Goal: Transaction & Acquisition: Purchase product/service

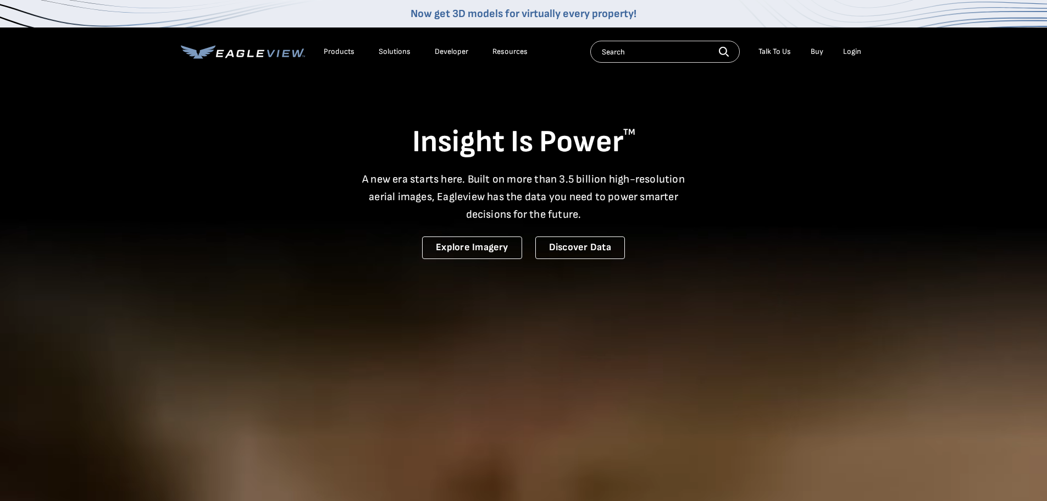
click at [858, 49] on div "Login" at bounding box center [852, 52] width 18 height 10
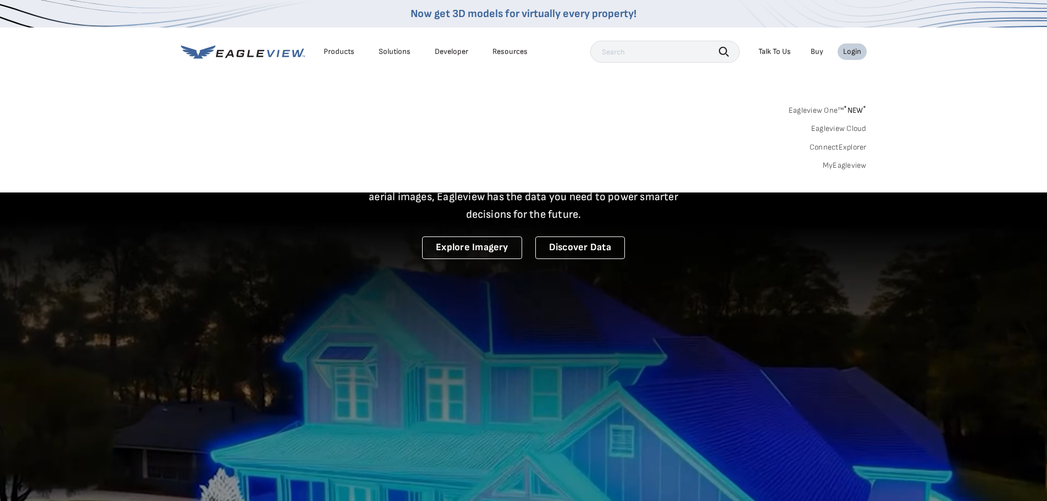
click at [844, 166] on link "MyEagleview" at bounding box center [845, 166] width 44 height 10
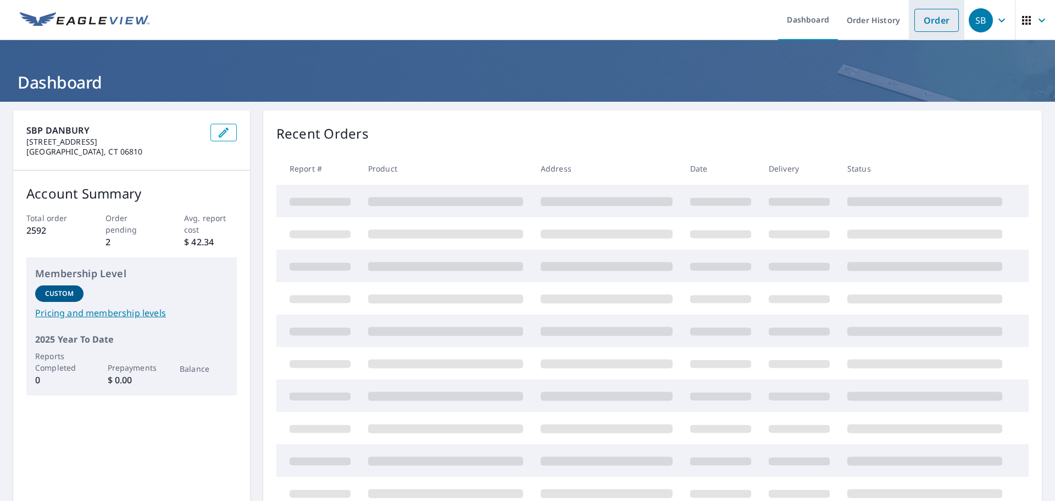
click at [924, 17] on link "Order" at bounding box center [937, 20] width 45 height 23
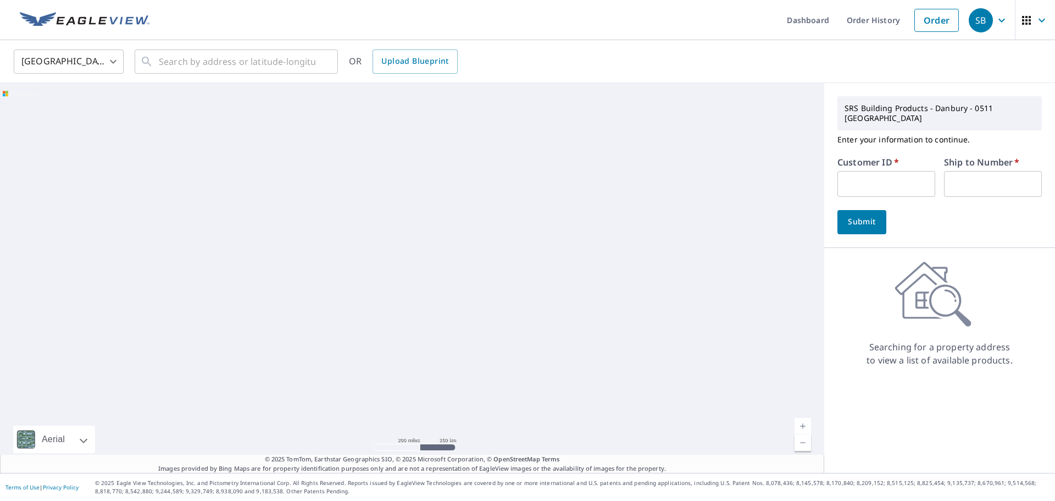
click at [840, 175] on input "text" at bounding box center [887, 184] width 98 height 26
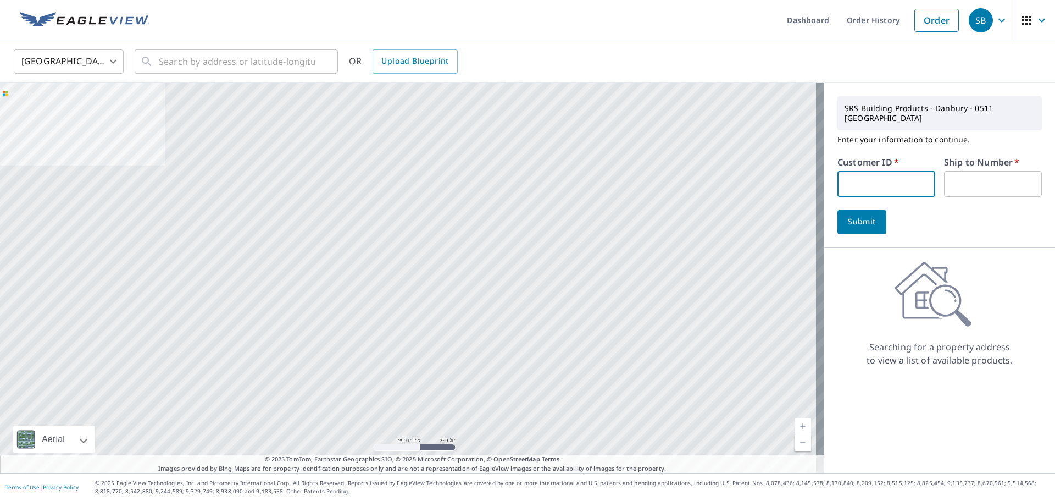
paste input "S017522"
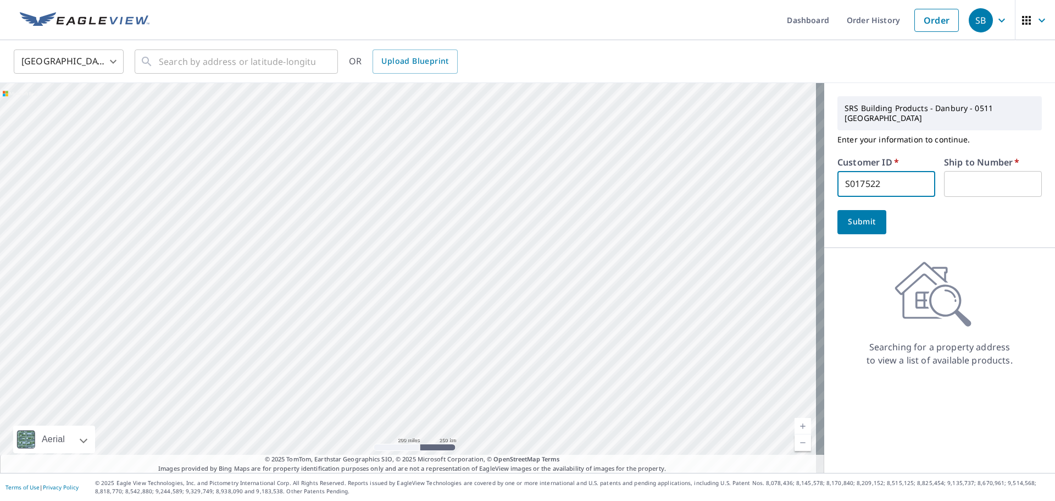
type input "S017522"
type input "1"
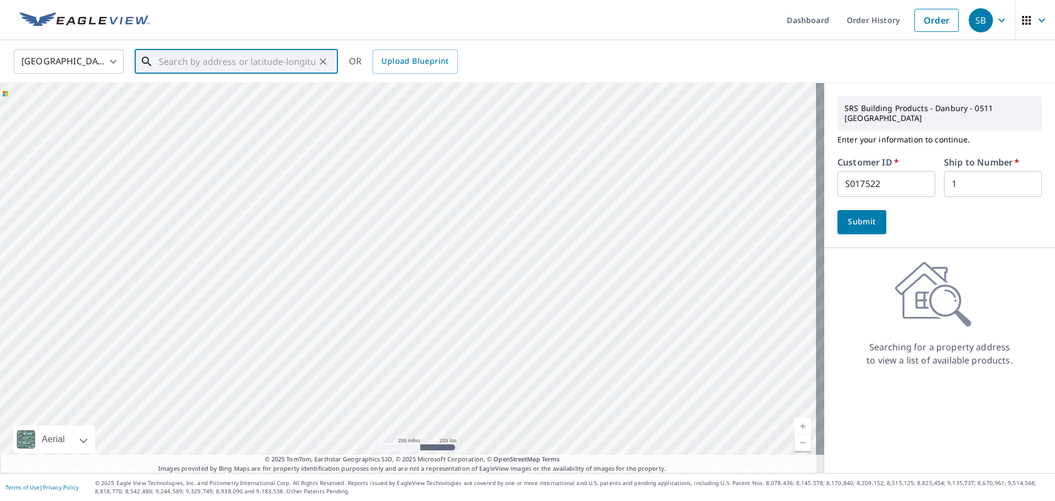
click at [225, 63] on input "text" at bounding box center [237, 61] width 157 height 31
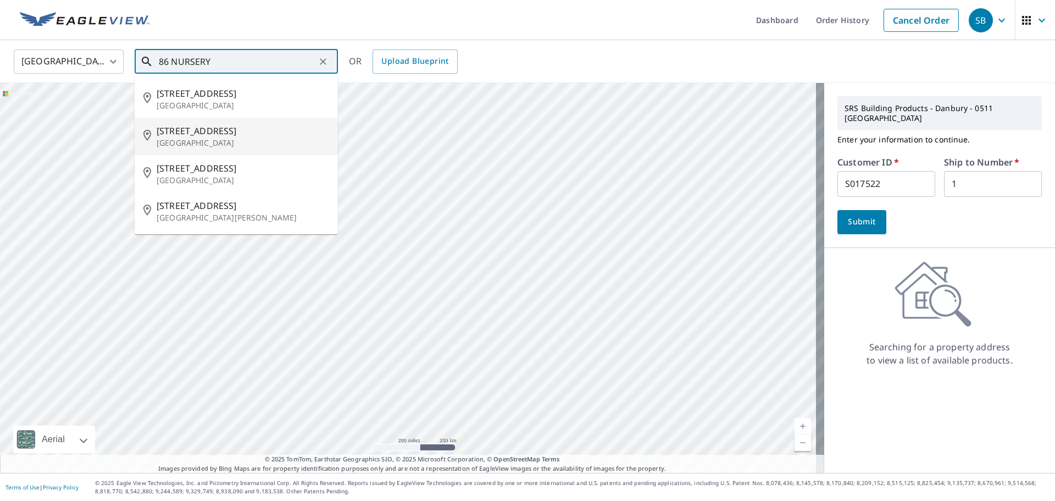
click at [195, 136] on span "[STREET_ADDRESS]" at bounding box center [243, 130] width 173 height 13
type input "[STREET_ADDRESS]"
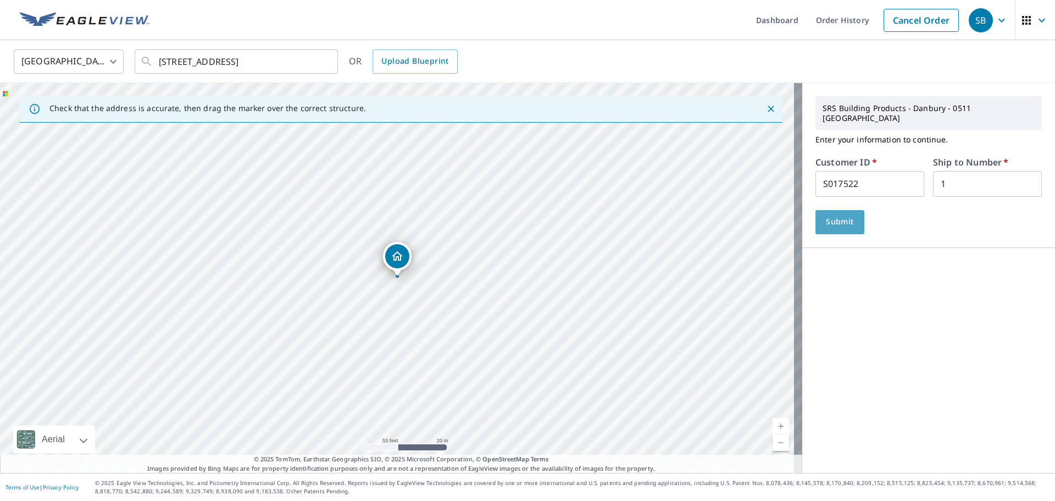
click at [835, 215] on span "Submit" at bounding box center [840, 222] width 31 height 14
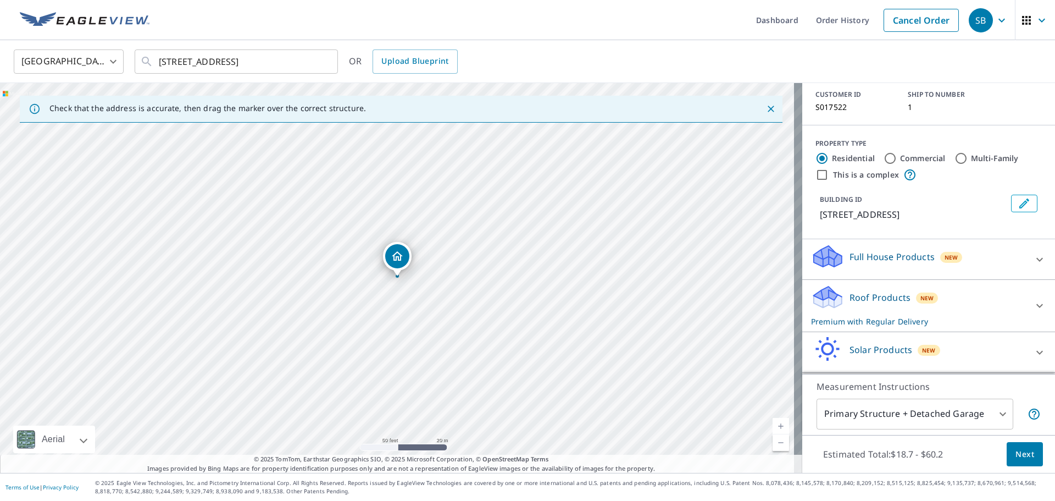
scroll to position [110, 0]
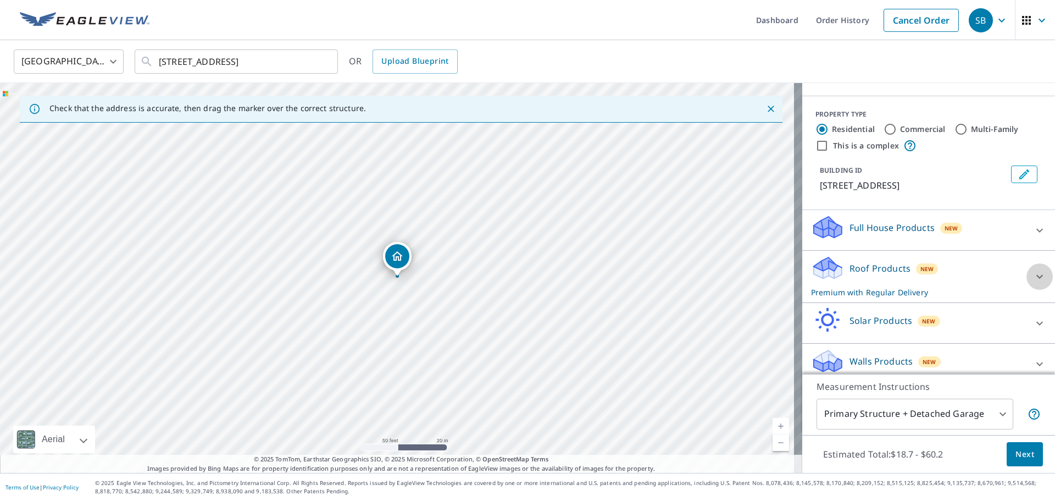
click at [1033, 270] on icon at bounding box center [1039, 276] width 13 height 13
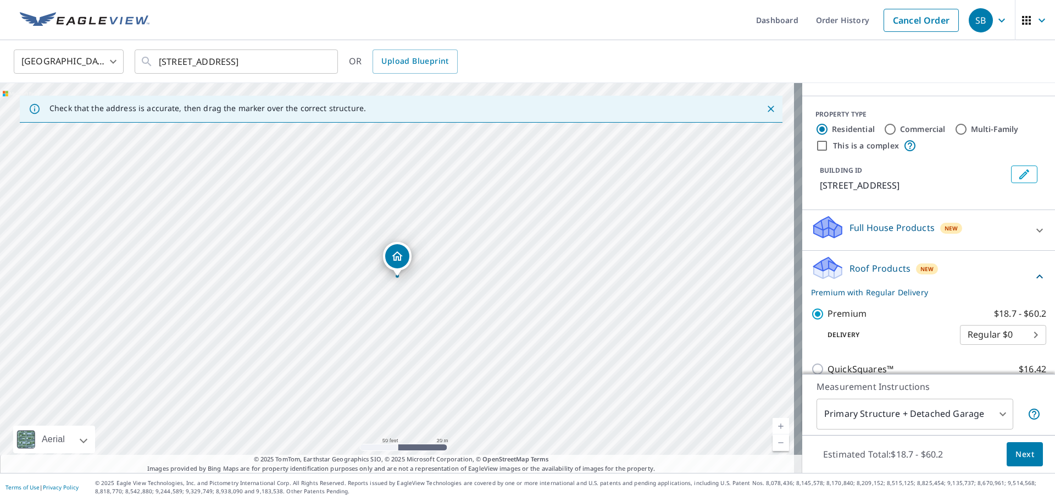
click at [1033, 270] on icon at bounding box center [1039, 276] width 13 height 13
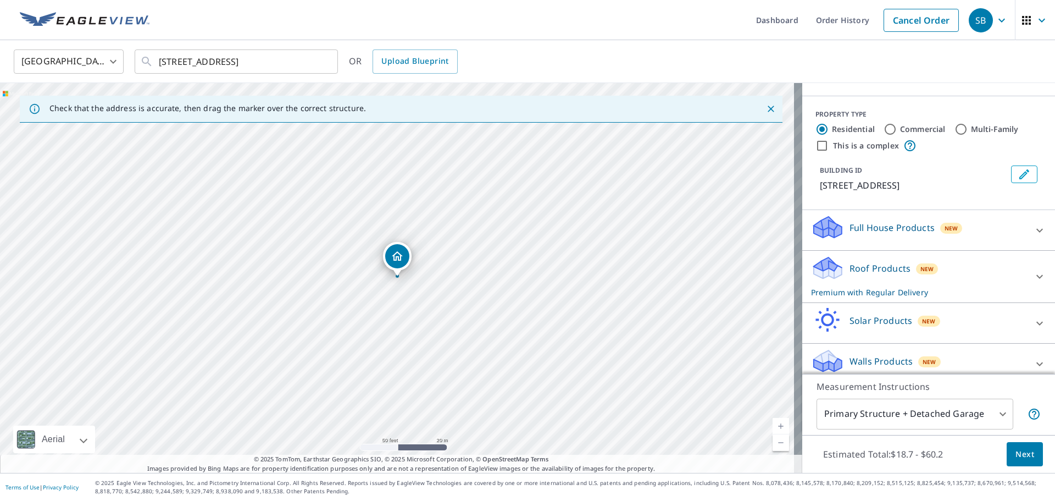
click at [1016, 449] on span "Next" at bounding box center [1025, 454] width 19 height 14
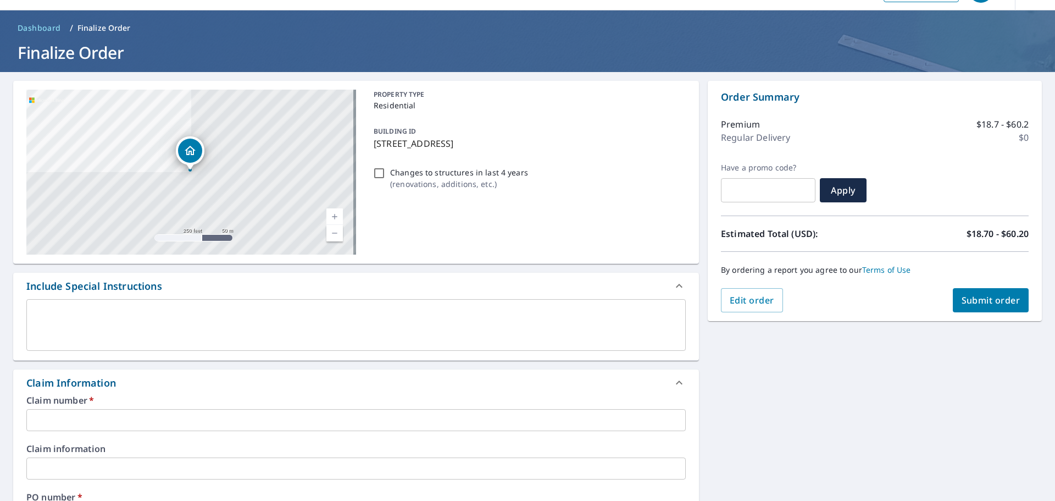
scroll to position [110, 0]
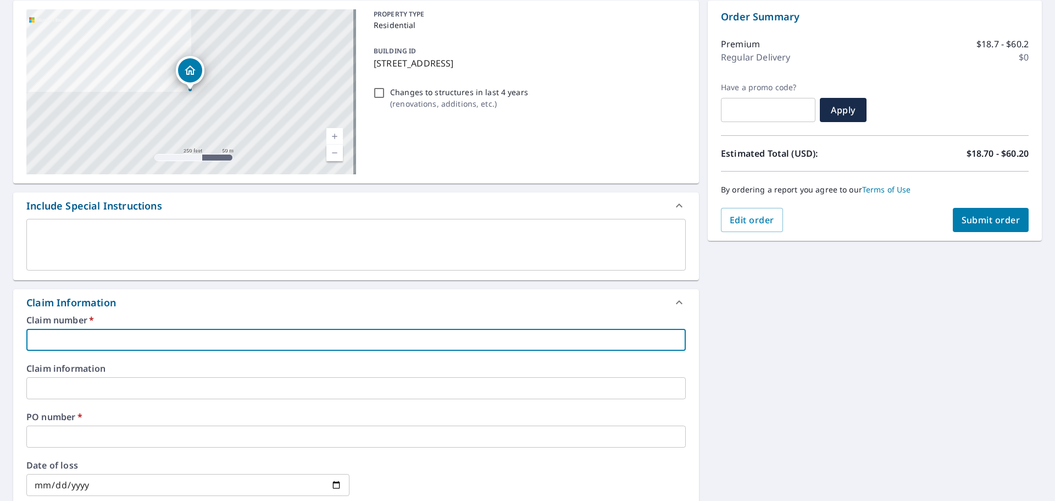
click at [86, 338] on input "text" at bounding box center [356, 340] width 660 height 22
type input "8"
checkbox input "true"
type input "86"
checkbox input "true"
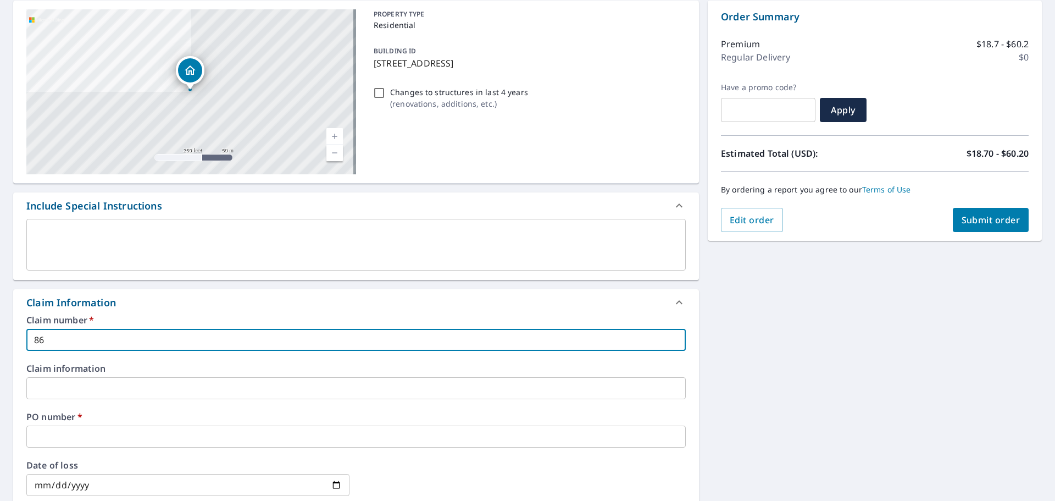
type input "86"
checkbox input "true"
type input "86 N"
checkbox input "true"
type input "86 NU"
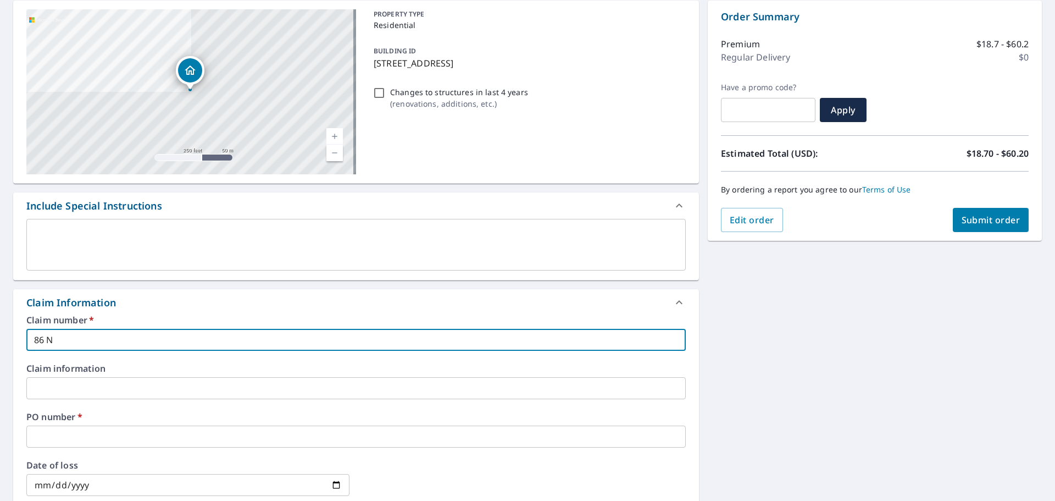
checkbox input "true"
type input "86 NUR"
checkbox input "true"
type input "86 NURS"
checkbox input "true"
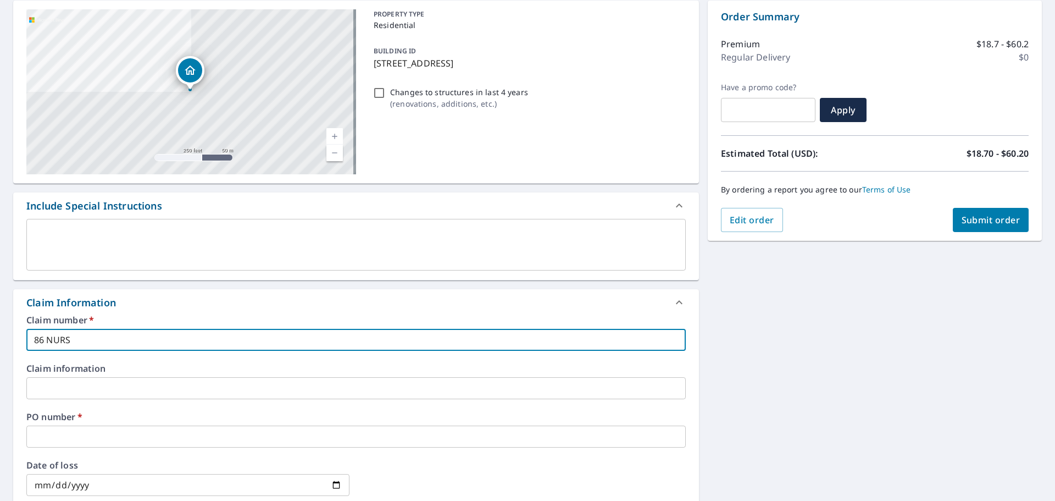
type input "86 NURSE"
checkbox input "true"
type input "86 NURSER"
checkbox input "true"
type input "86 NURSERY"
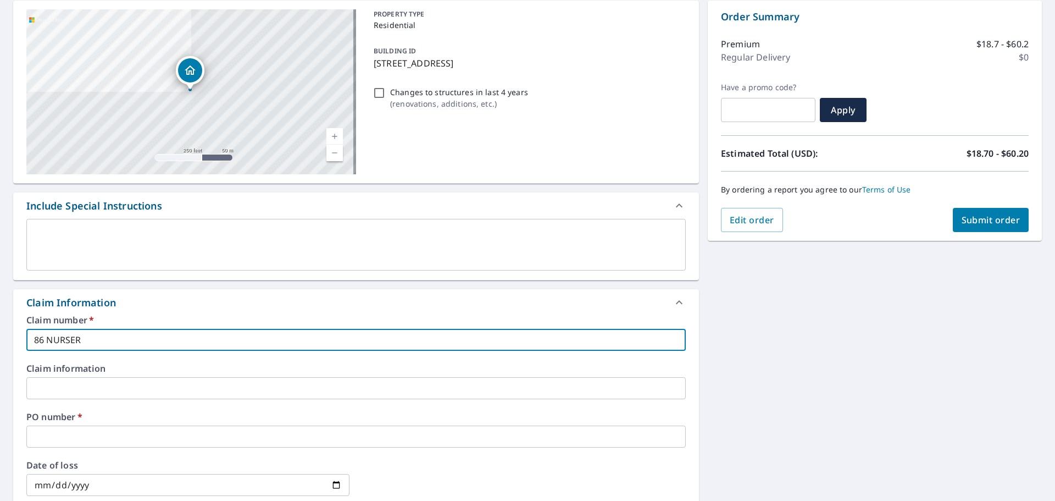
checkbox input "true"
type input "86 NURSERY"
checkbox input "true"
type input "86 NURSERY R"
checkbox input "true"
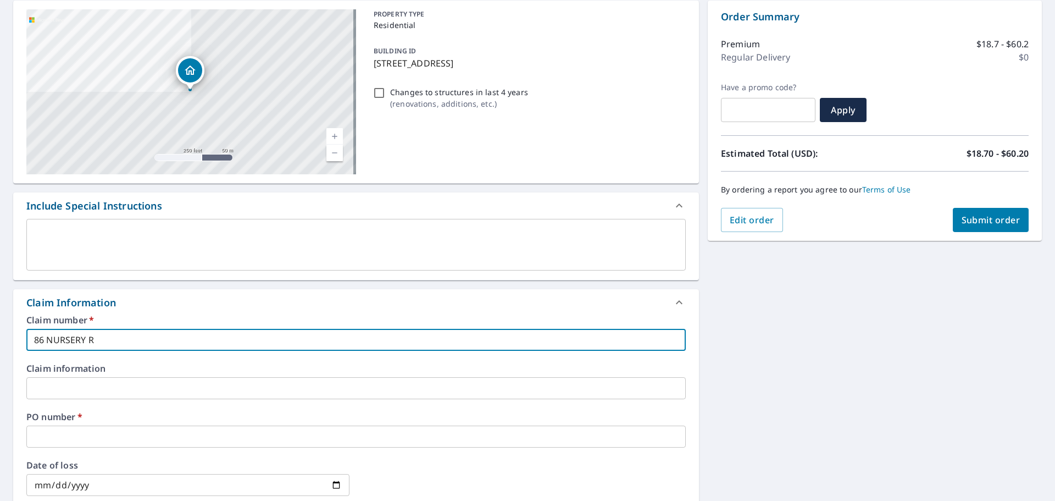
type input "[STREET_ADDRESS]"
checkbox input "true"
drag, startPoint x: 110, startPoint y: 339, endPoint x: 0, endPoint y: 339, distance: 110.5
click at [0, 339] on div "[STREET_ADDRESS] Aerial Road A standard road map Aerial A detailed look from ab…" at bounding box center [527, 405] width 1055 height 827
type input "[STREET_ADDRESS]"
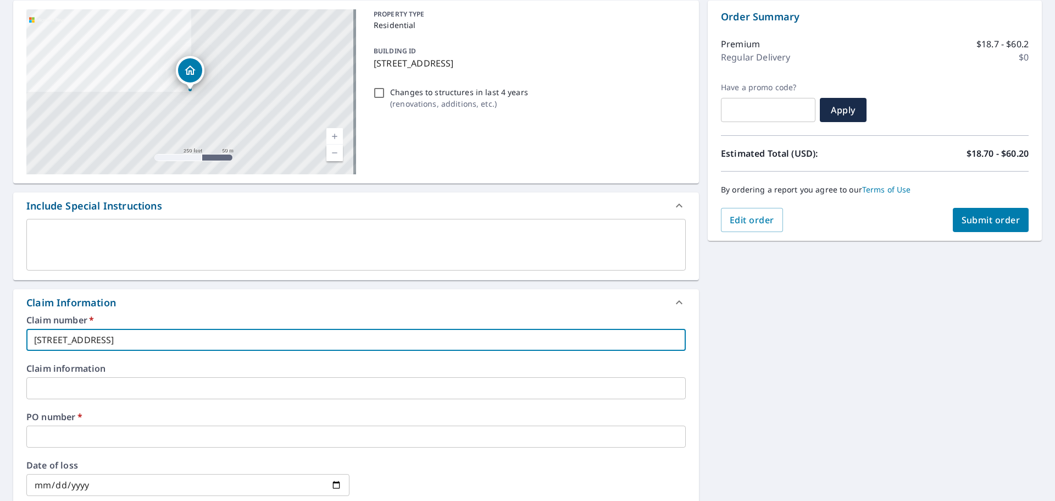
click at [51, 436] on input "text" at bounding box center [356, 436] width 660 height 22
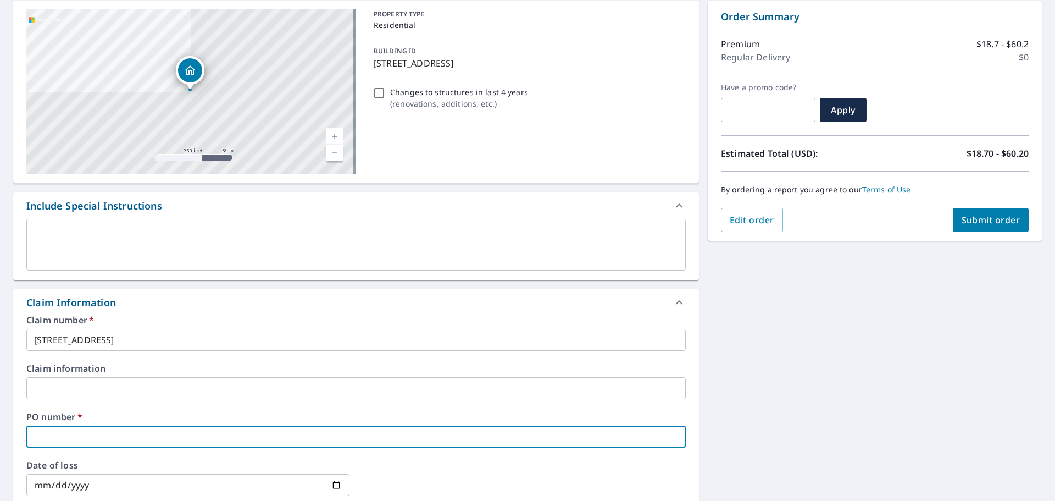
paste input "[STREET_ADDRESS]"
type input "[STREET_ADDRESS]"
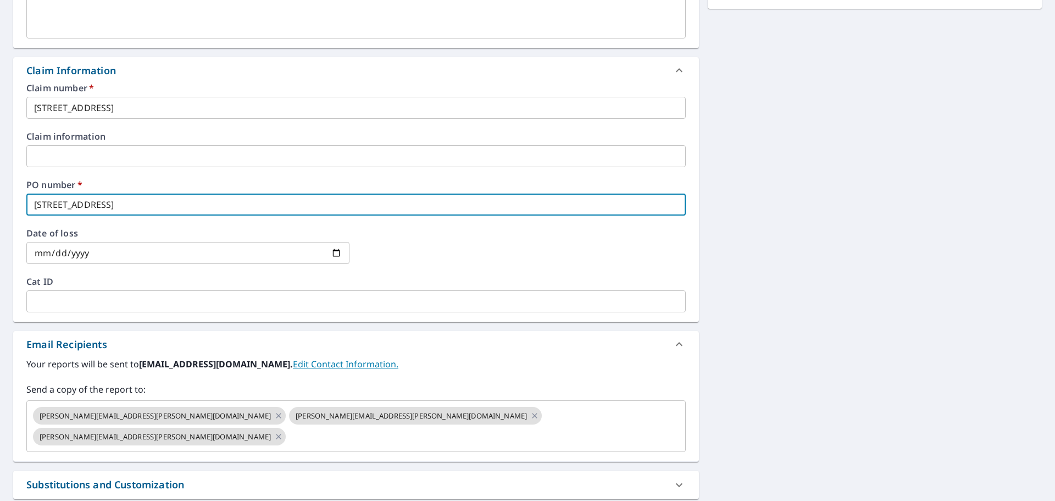
scroll to position [385, 0]
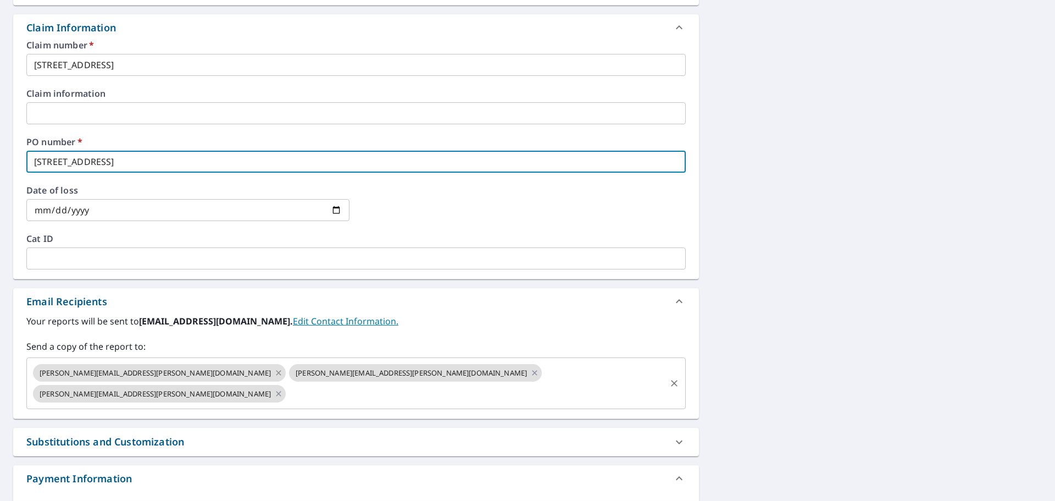
click at [276, 373] on icon at bounding box center [278, 372] width 5 height 5
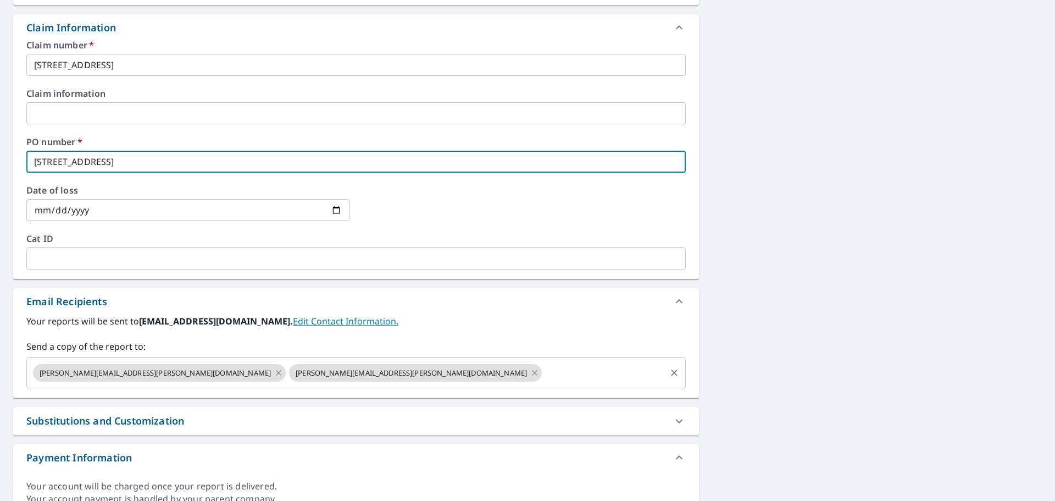
click at [276, 372] on icon at bounding box center [278, 372] width 5 height 5
checkbox input "true"
type input "[STREET_ADDRESS]"
click at [287, 374] on input "text" at bounding box center [475, 372] width 377 height 21
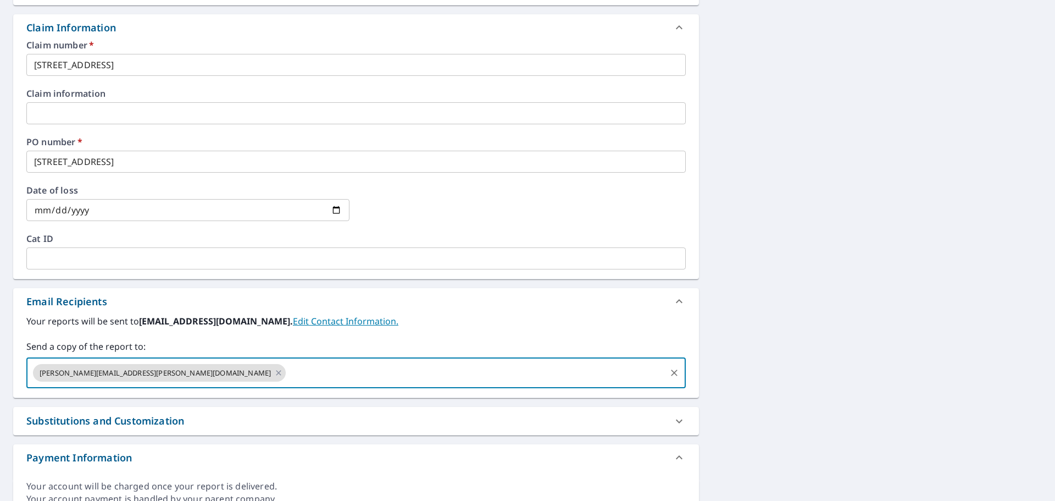
paste input "[EMAIL_ADDRESS][DOMAIN_NAME]"
type input "[EMAIL_ADDRESS][DOMAIN_NAME]"
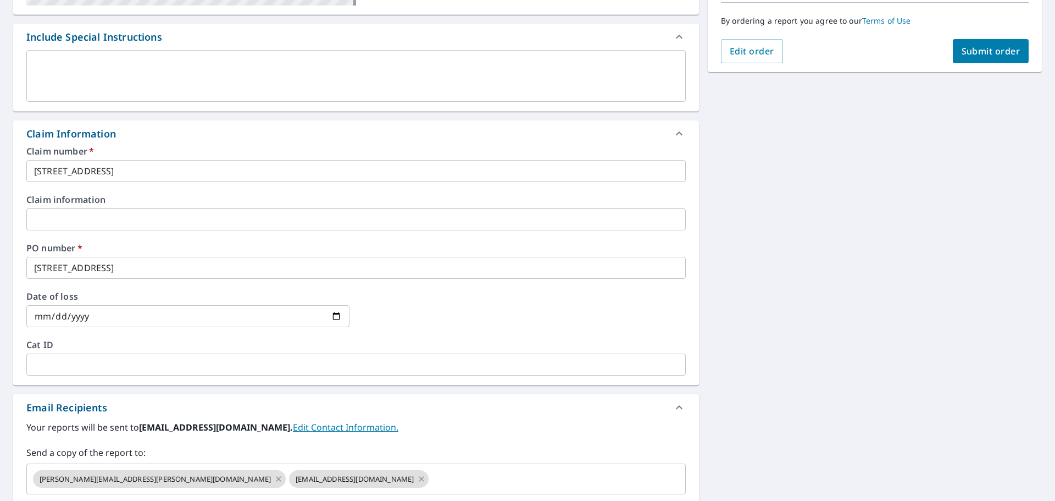
scroll to position [55, 0]
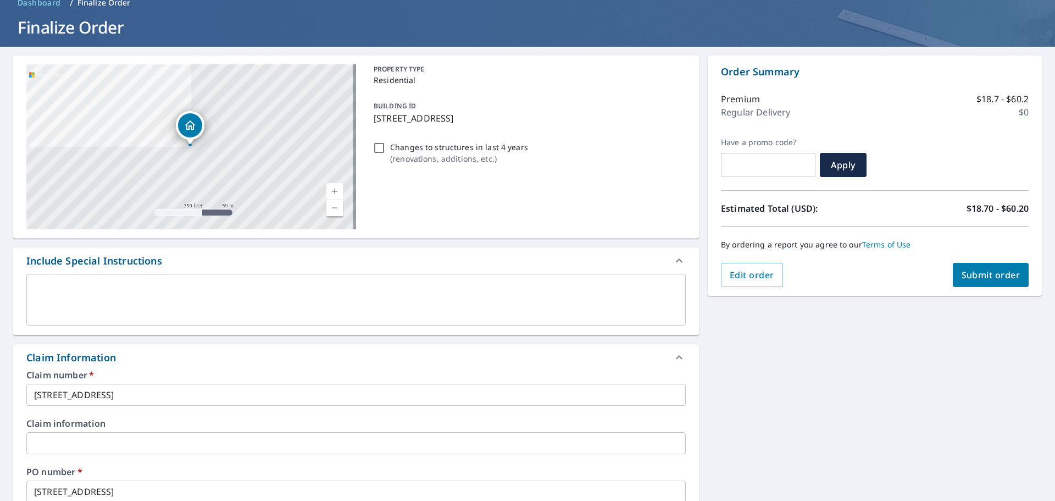
click at [966, 279] on span "Submit order" at bounding box center [991, 275] width 59 height 12
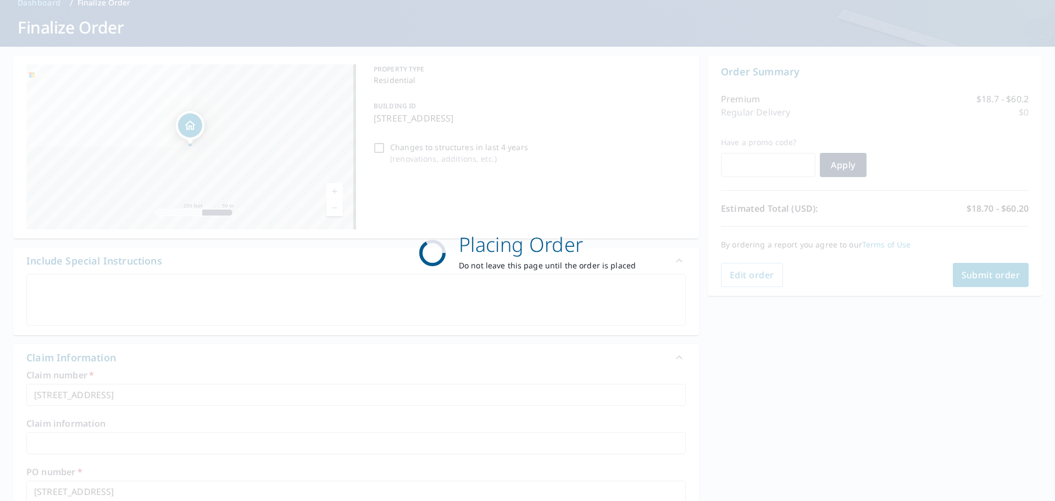
checkbox input "true"
